Goal: Task Accomplishment & Management: Complete application form

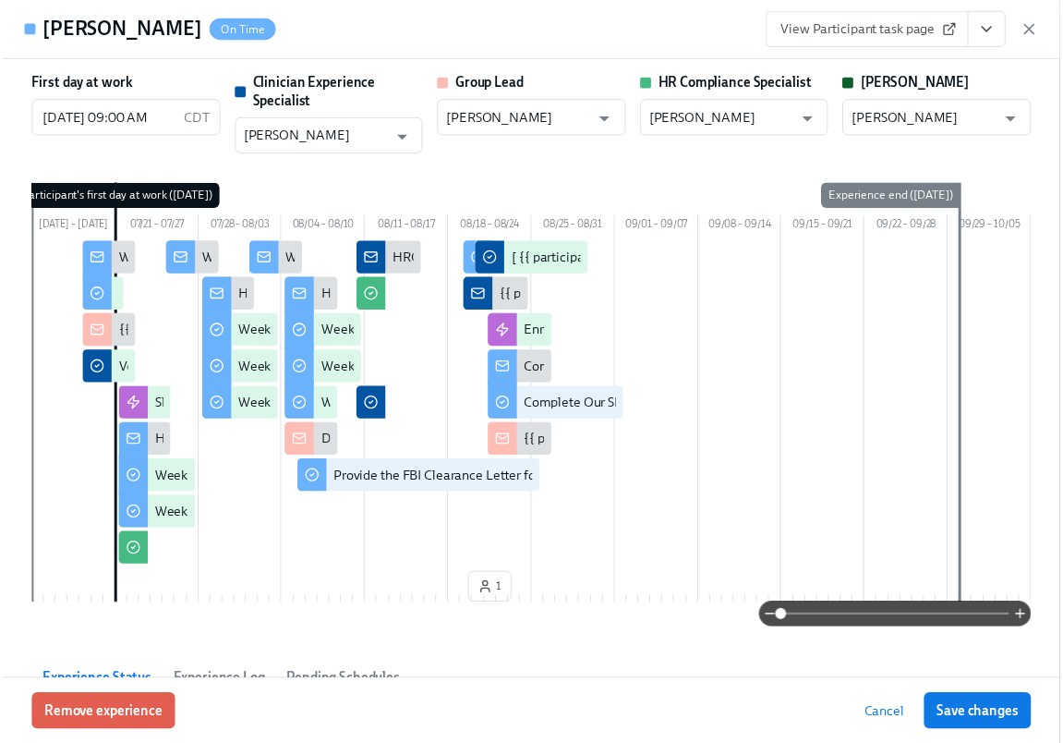
scroll to position [0, 30509]
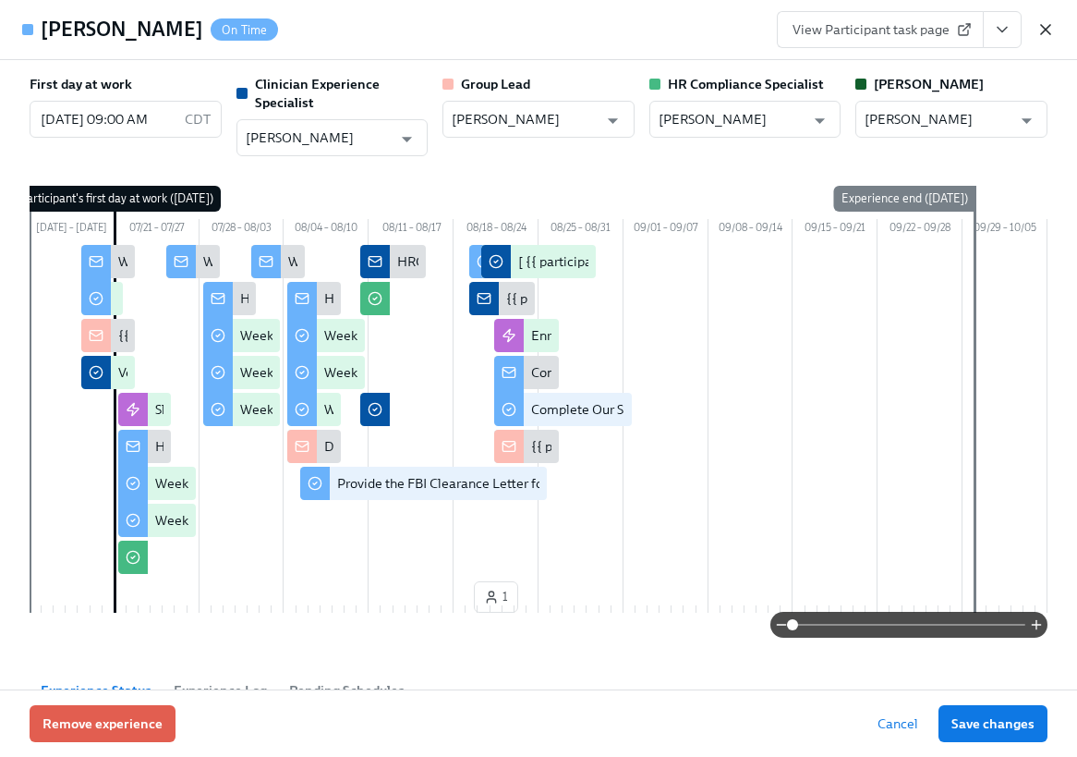
click at [1049, 30] on icon "button" at bounding box center [1046, 29] width 18 height 18
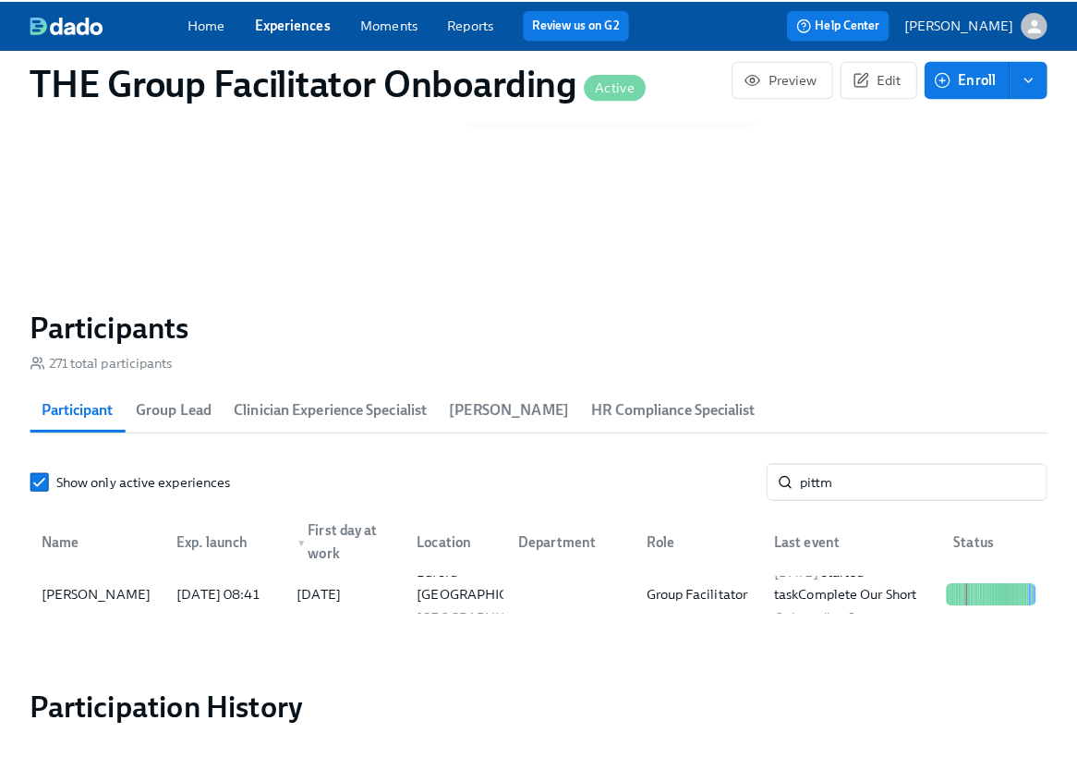
scroll to position [0, 30495]
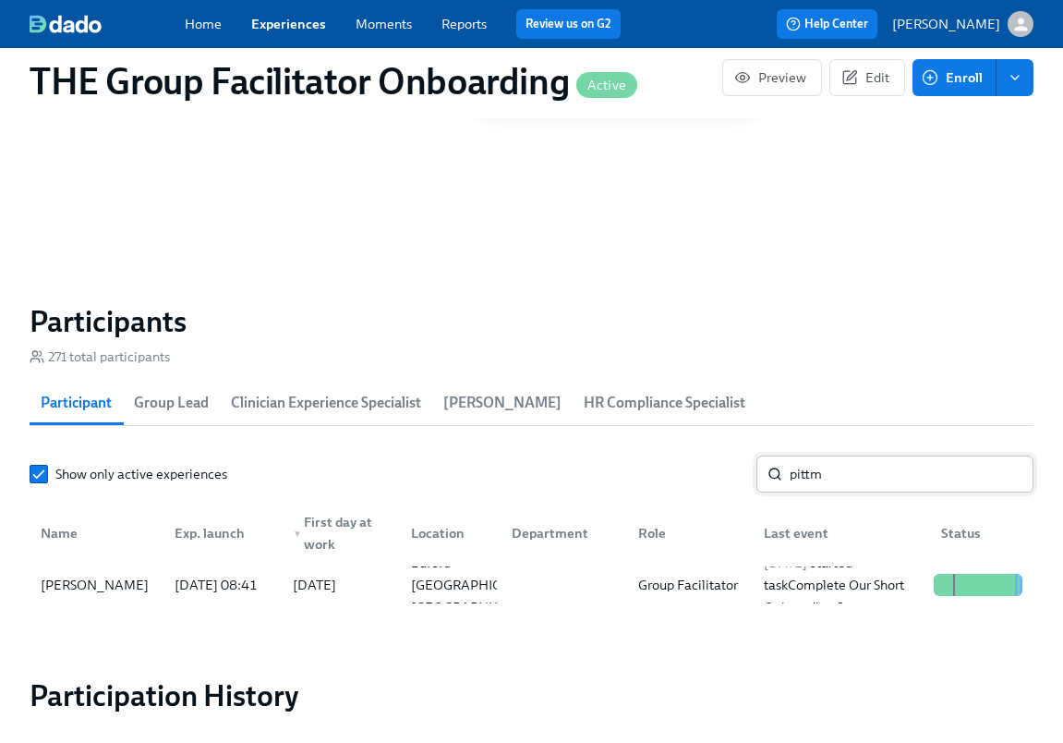
click at [863, 477] on input "pittm" at bounding box center [912, 473] width 244 height 37
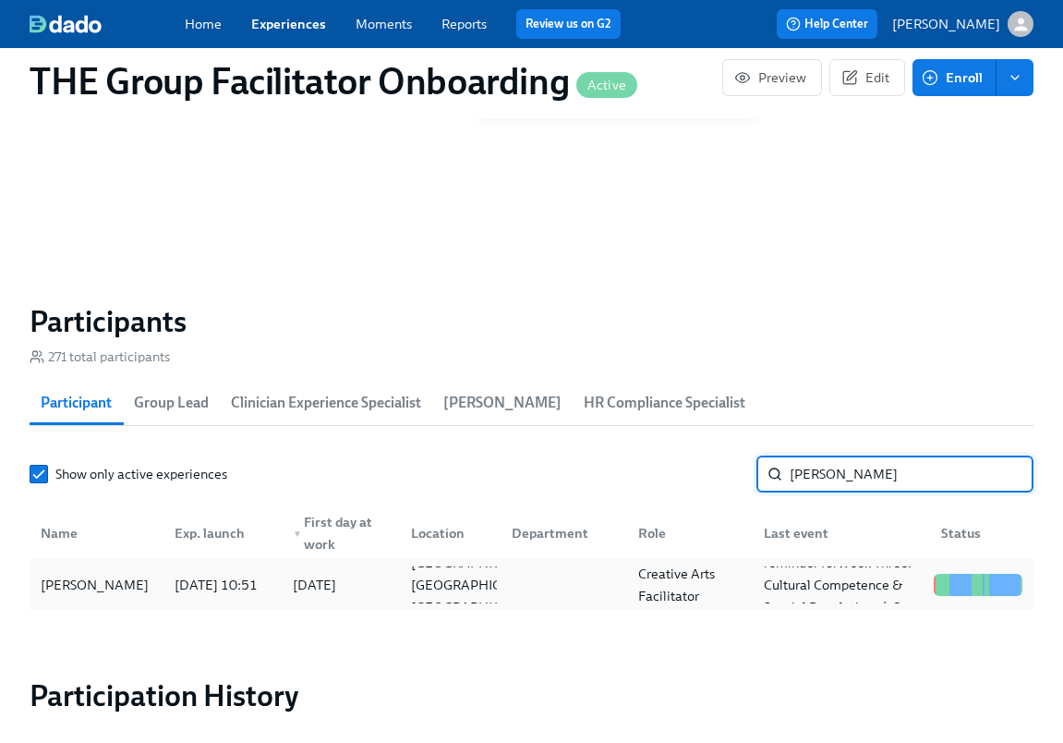
type input "valeri"
click at [160, 588] on div "2025/07/31 10:51" at bounding box center [219, 584] width 118 height 37
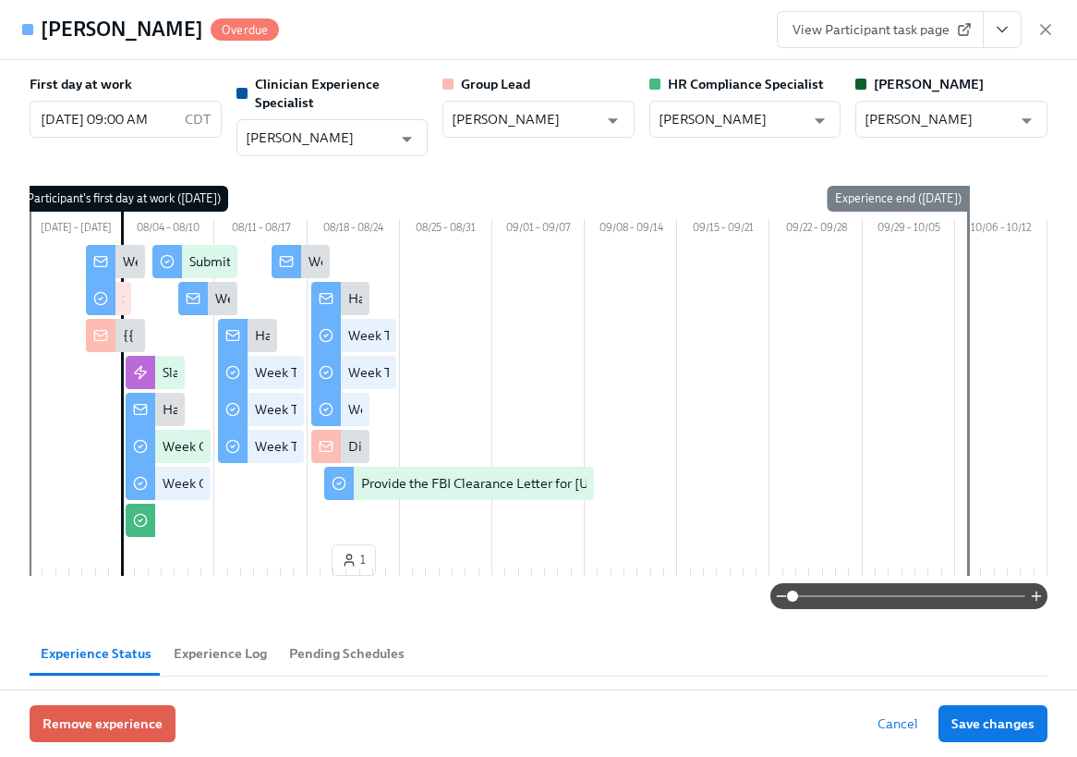
click at [1006, 32] on icon "View task page" at bounding box center [1002, 29] width 18 height 18
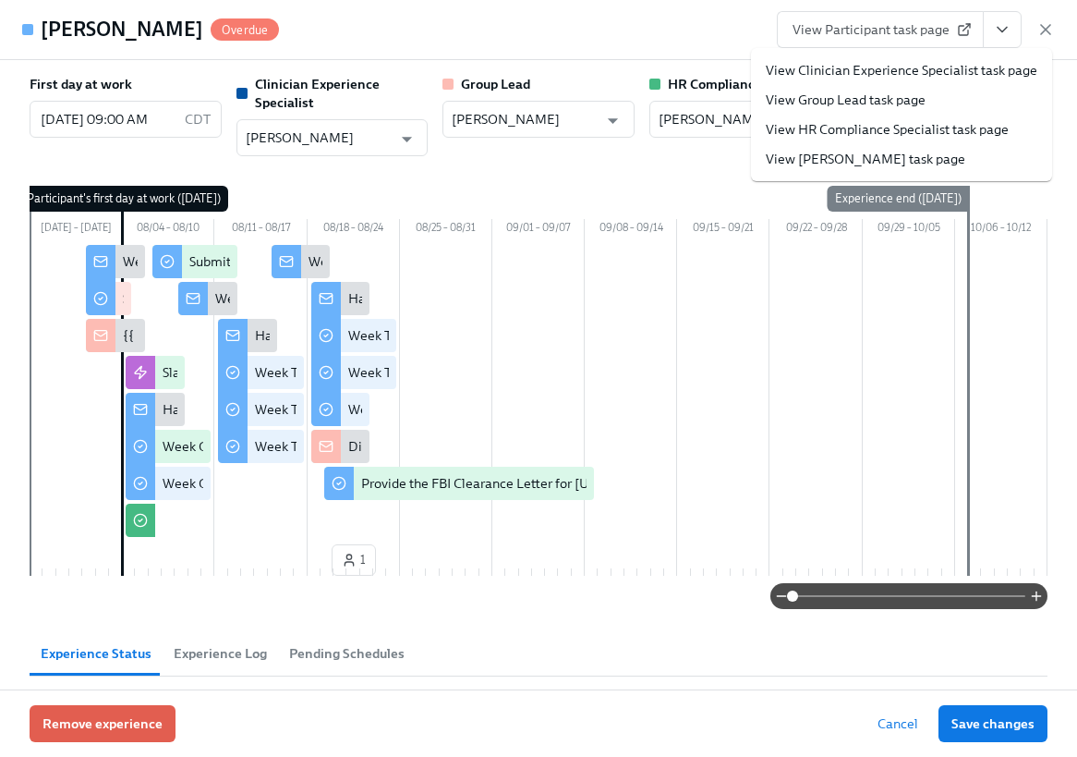
click at [958, 74] on link "View Clinician Experience Specialist task page" at bounding box center [902, 70] width 272 height 18
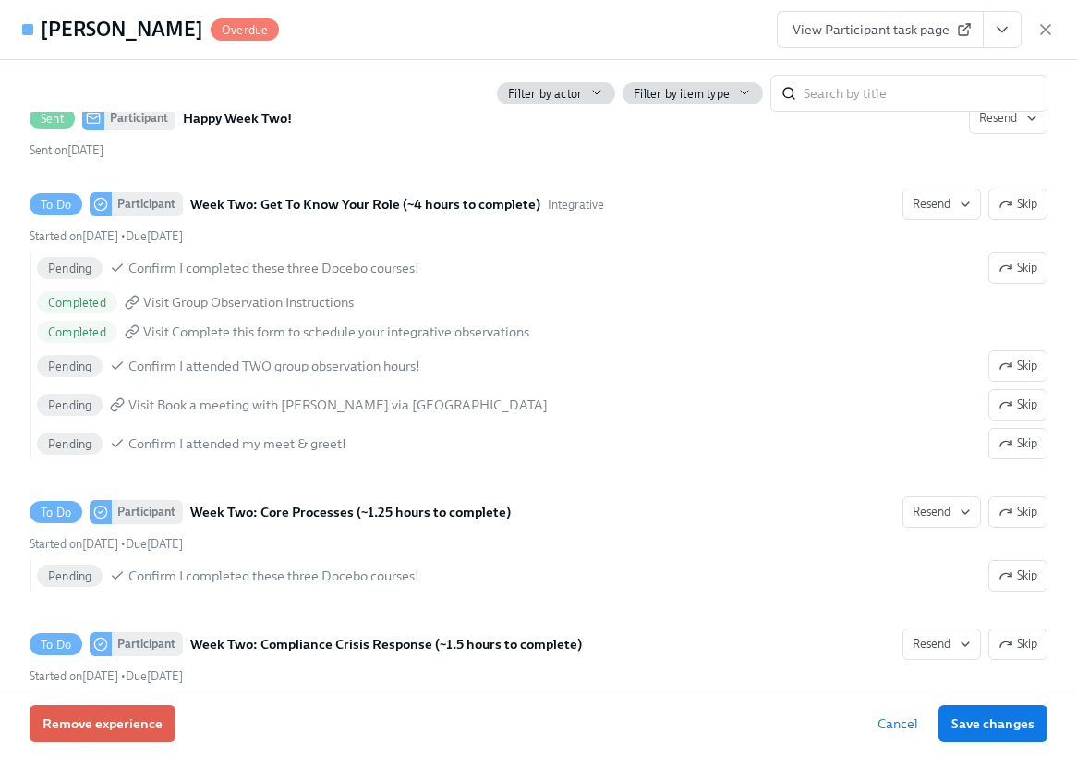
scroll to position [2529, 0]
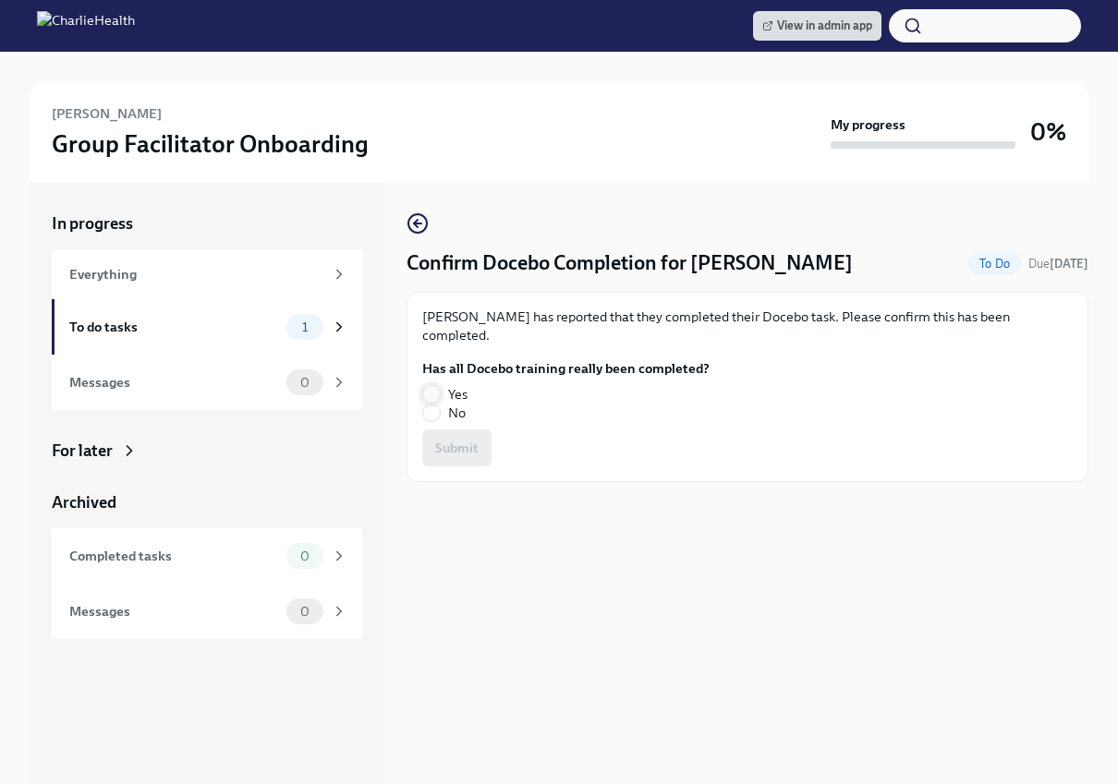
click at [432, 386] on input "Yes" at bounding box center [431, 394] width 17 height 17
radio input "true"
click at [475, 439] on span "Submit" at bounding box center [456, 448] width 43 height 18
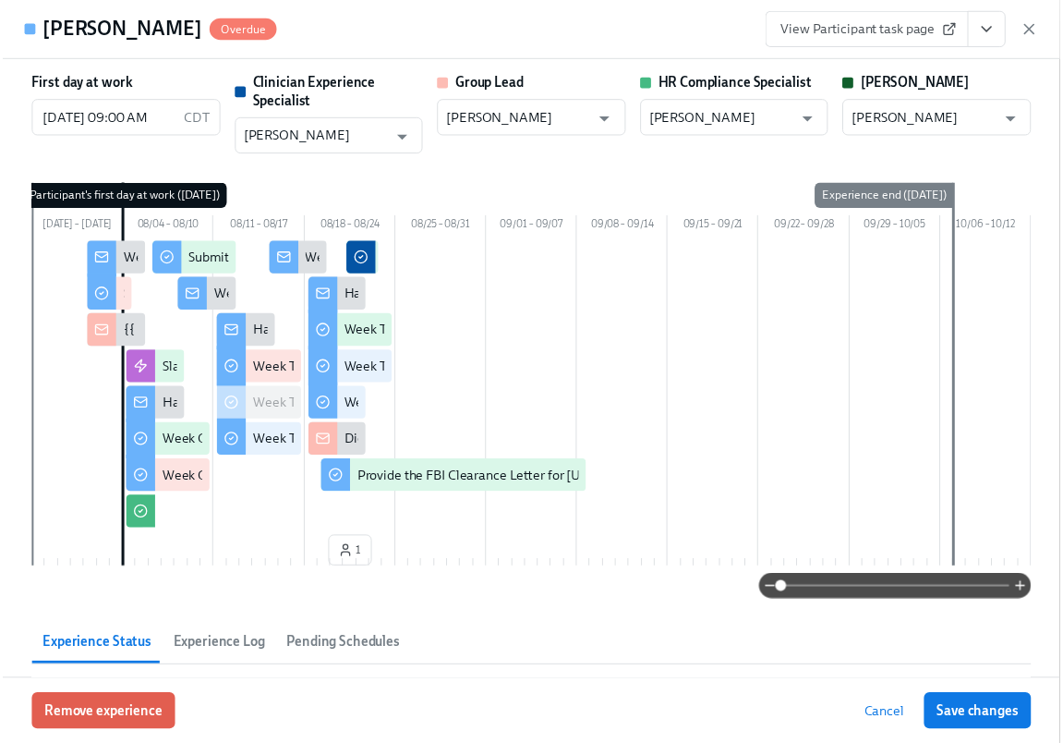
scroll to position [0, 30509]
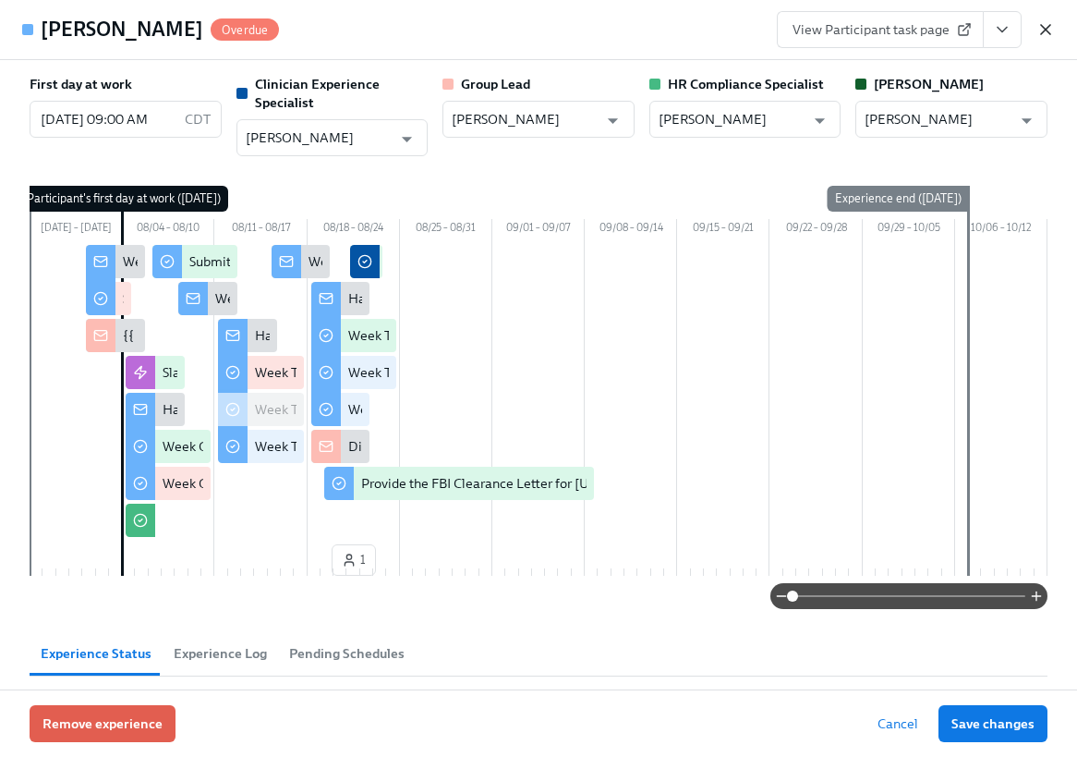
click at [1045, 30] on icon "button" at bounding box center [1045, 29] width 9 height 9
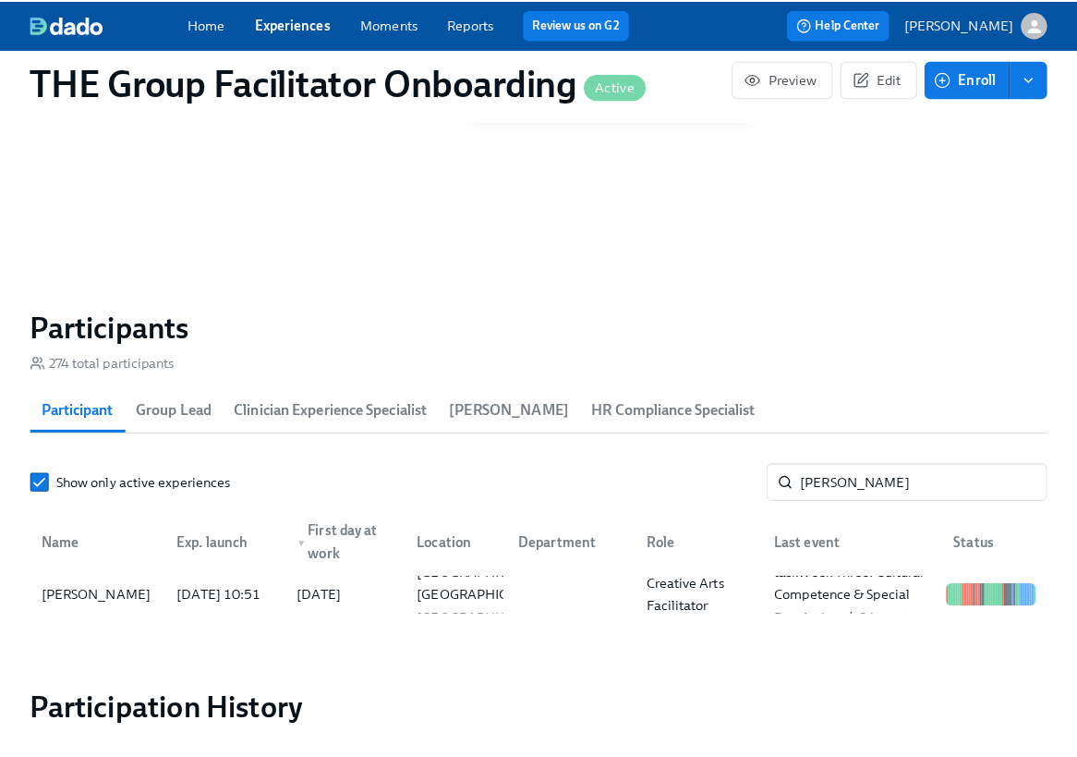
scroll to position [0, 30495]
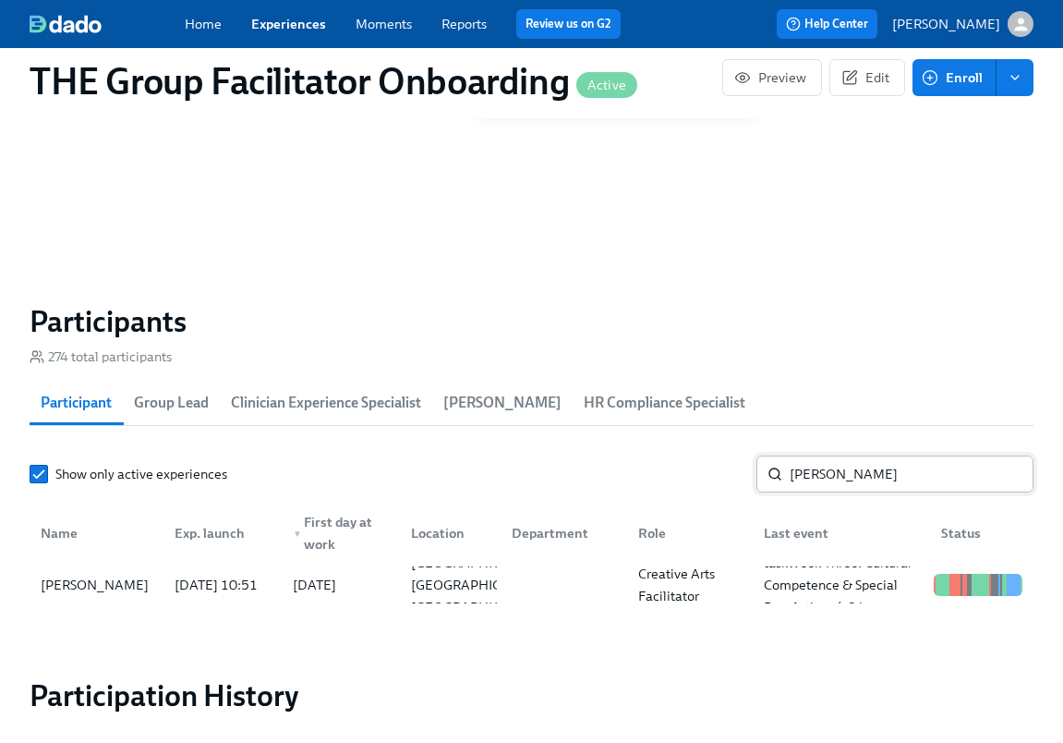
click at [816, 480] on input "valeri" at bounding box center [912, 473] width 244 height 37
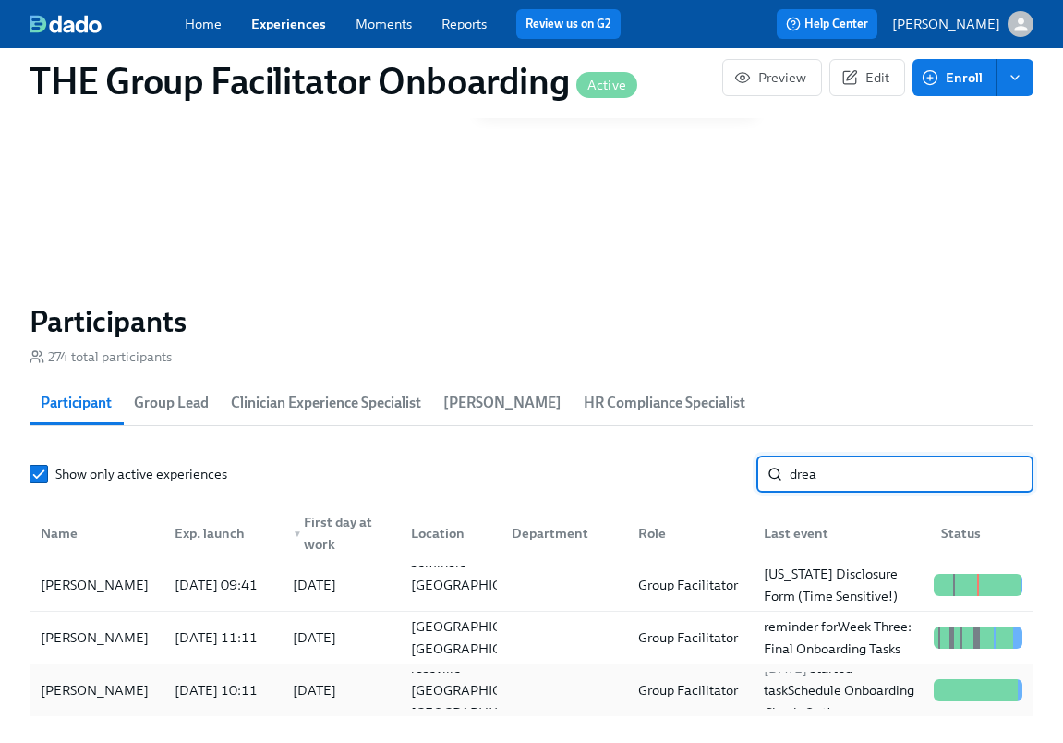
type input "drea"
click at [152, 688] on div "[PERSON_NAME]" at bounding box center [96, 690] width 127 height 37
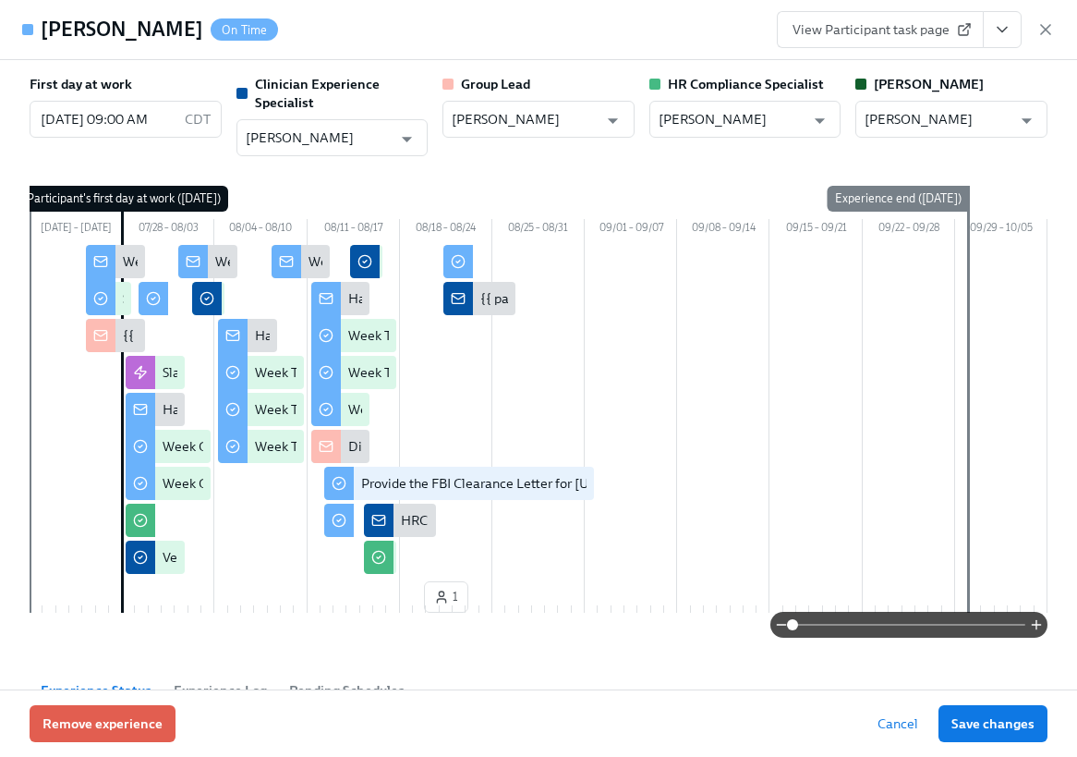
click at [1017, 28] on button "View task page" at bounding box center [1002, 29] width 39 height 37
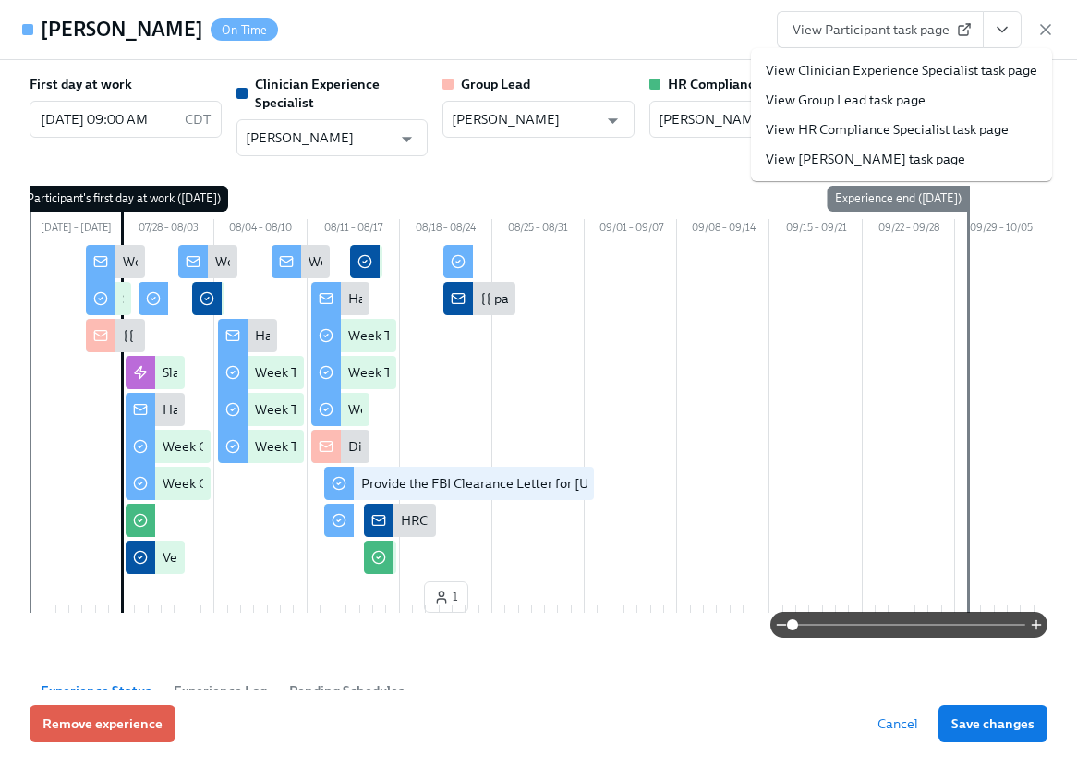
click at [975, 66] on link "View Clinician Experience Specialist task page" at bounding box center [902, 70] width 272 height 18
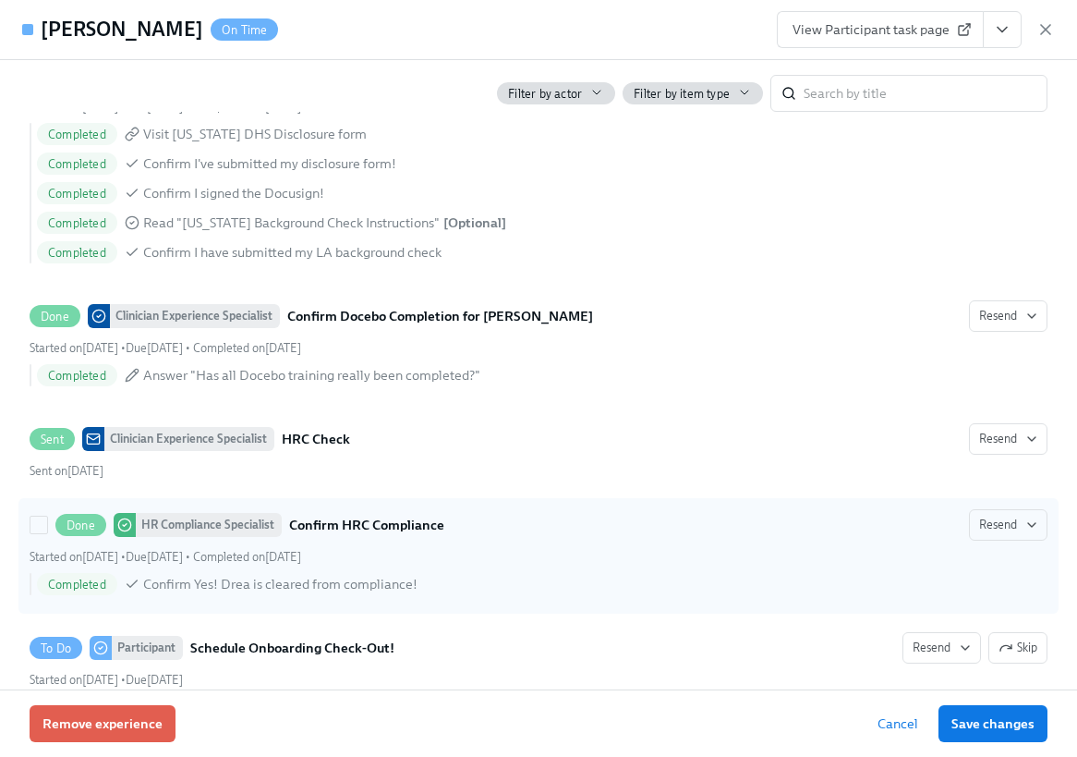
scroll to position [0, 30509]
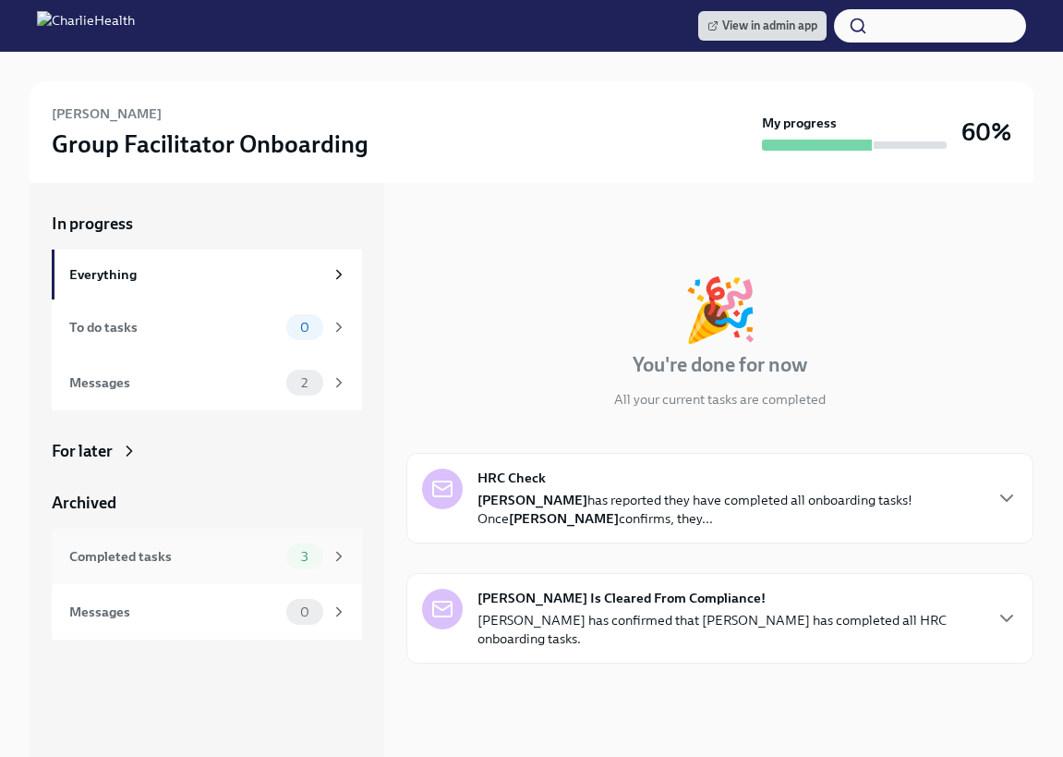
click at [333, 546] on div "3" at bounding box center [316, 556] width 61 height 26
